Goal: Navigation & Orientation: Find specific page/section

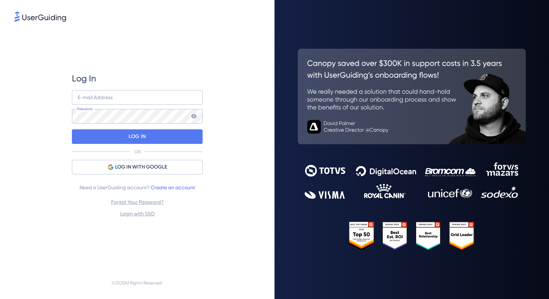
click at [140, 106] on div "E-mail Address Password" at bounding box center [137, 106] width 131 height 33
click at [141, 98] on input "email" at bounding box center [137, 97] width 131 height 15
type input "[PERSON_NAME][EMAIL_ADDRESS][DOMAIN_NAME]"
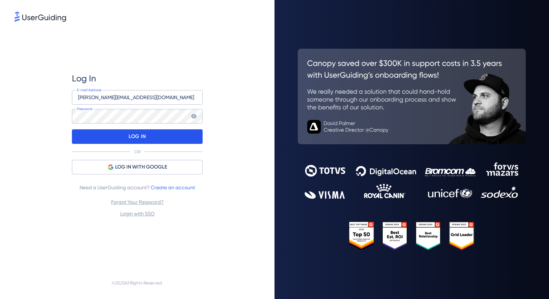
click at [163, 136] on div "LOG IN" at bounding box center [137, 136] width 131 height 15
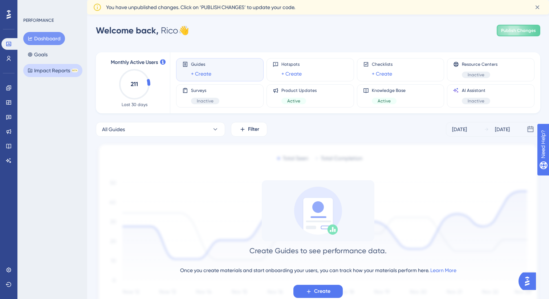
click at [42, 71] on button "Impact Reports BETA" at bounding box center [52, 70] width 59 height 13
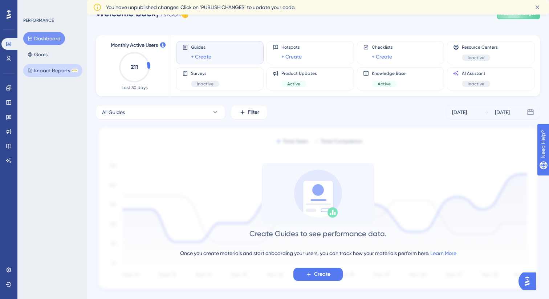
scroll to position [33, 0]
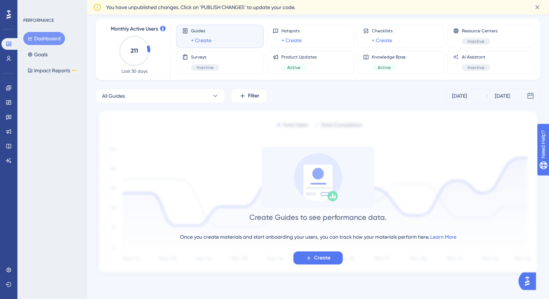
click at [441, 234] on link "Learn More" at bounding box center [443, 237] width 26 height 6
